Goal: Information Seeking & Learning: Learn about a topic

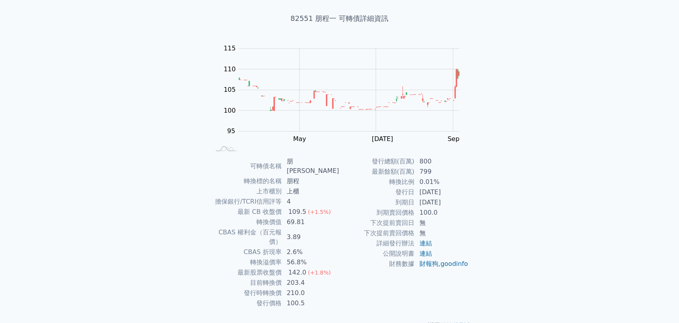
scroll to position [41, 0]
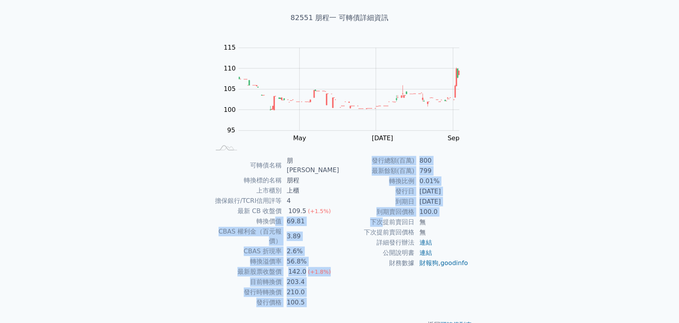
drag, startPoint x: 280, startPoint y: 211, endPoint x: 386, endPoint y: 218, distance: 105.8
click at [386, 218] on div "可轉債名稱 朋程一 轉換標的名稱 朋程 上市櫃別 上櫃 擔保銀行/TCRI信用評等 4 最新 CB 收盤價 109.5 (+1.5%) 轉換價值 69.81 …" at bounding box center [339, 232] width 277 height 152
click at [321, 269] on span "(+1.8%)" at bounding box center [319, 272] width 23 height 6
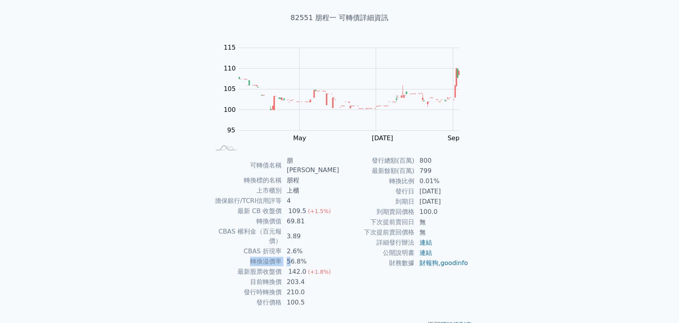
click at [295, 256] on tr "轉換溢價率 56.8%" at bounding box center [274, 261] width 129 height 10
click at [273, 226] on td "CBAS 權利金（百元報價）" at bounding box center [246, 236] width 72 height 20
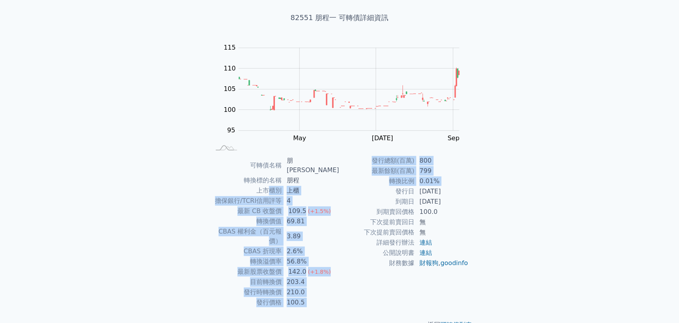
drag, startPoint x: 275, startPoint y: 181, endPoint x: 348, endPoint y: 208, distance: 77.1
click at [348, 189] on div "可轉債名稱 朋程一 轉換標的名稱 朋程 上市櫃別 上櫃 擔保銀行/TCRI信用評等 4 最新 CB 收盤價 109.5 (+1.5%) 轉換價值 69.81 …" at bounding box center [339, 232] width 277 height 152
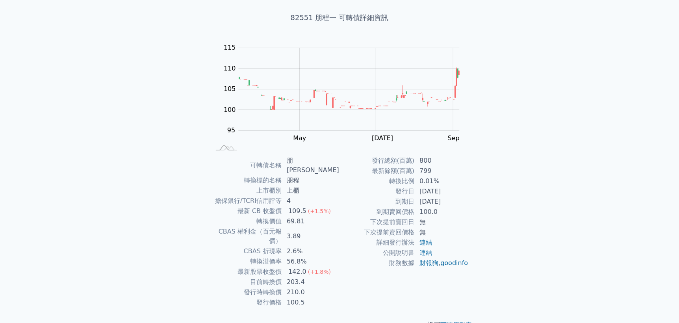
click at [341, 224] on td "下次提前賣回日" at bounding box center [376, 222] width 75 height 10
drag, startPoint x: 278, startPoint y: 216, endPoint x: 329, endPoint y: 228, distance: 52.3
click at [321, 225] on tbody "可轉債名稱 朋程一 轉換標的名稱 朋程 上市櫃別 上櫃 擔保銀行/TCRI信用評等 4 最新 CB 收盤價 109.5 (+1.5%) 轉換價值 69.81 …" at bounding box center [274, 232] width 129 height 152
drag, startPoint x: 258, startPoint y: 236, endPoint x: 311, endPoint y: 247, distance: 53.9
click at [311, 247] on tbody "可轉債名稱 朋程一 轉換標的名稱 朋程 上市櫃別 上櫃 擔保銀行/TCRI信用評等 4 最新 CB 收盤價 109.5 (+1.5%) 轉換價值 69.81 …" at bounding box center [274, 232] width 129 height 152
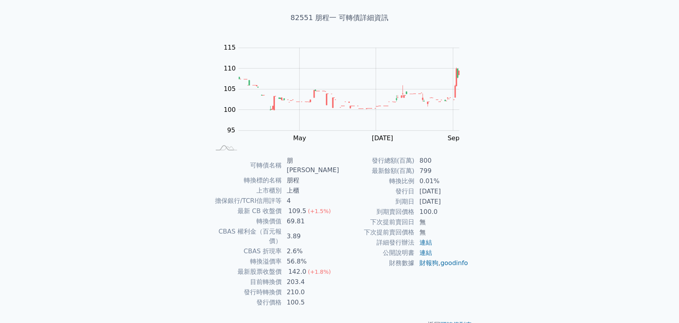
click at [318, 277] on td "203.4" at bounding box center [310, 282] width 57 height 10
drag, startPoint x: 292, startPoint y: 213, endPoint x: 302, endPoint y: 214, distance: 9.9
click at [302, 216] on td "69.81" at bounding box center [310, 221] width 57 height 10
